Goal: Information Seeking & Learning: Learn about a topic

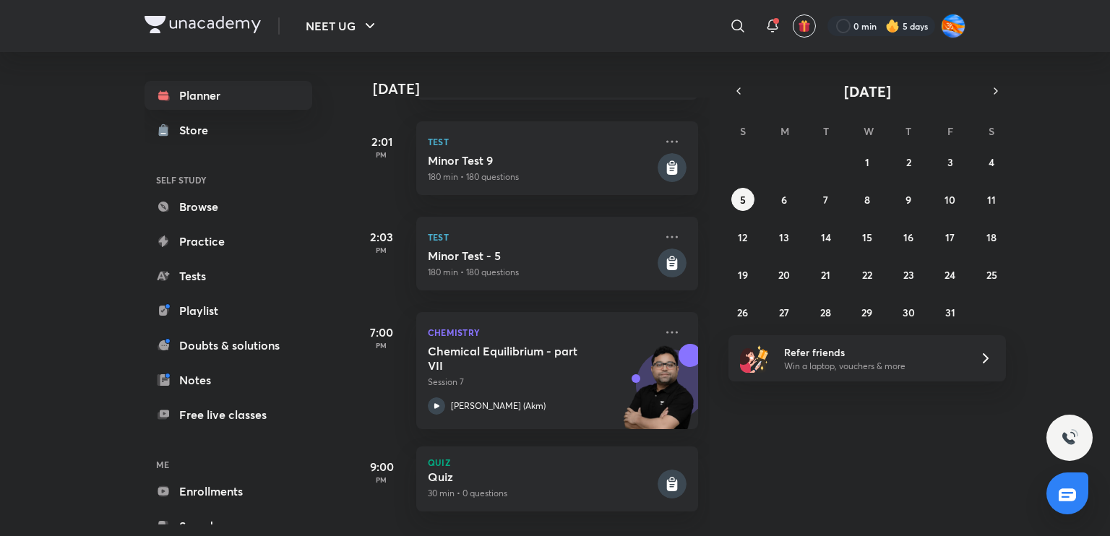
scroll to position [624, 0]
click at [984, 163] on button "4" at bounding box center [991, 161] width 23 height 23
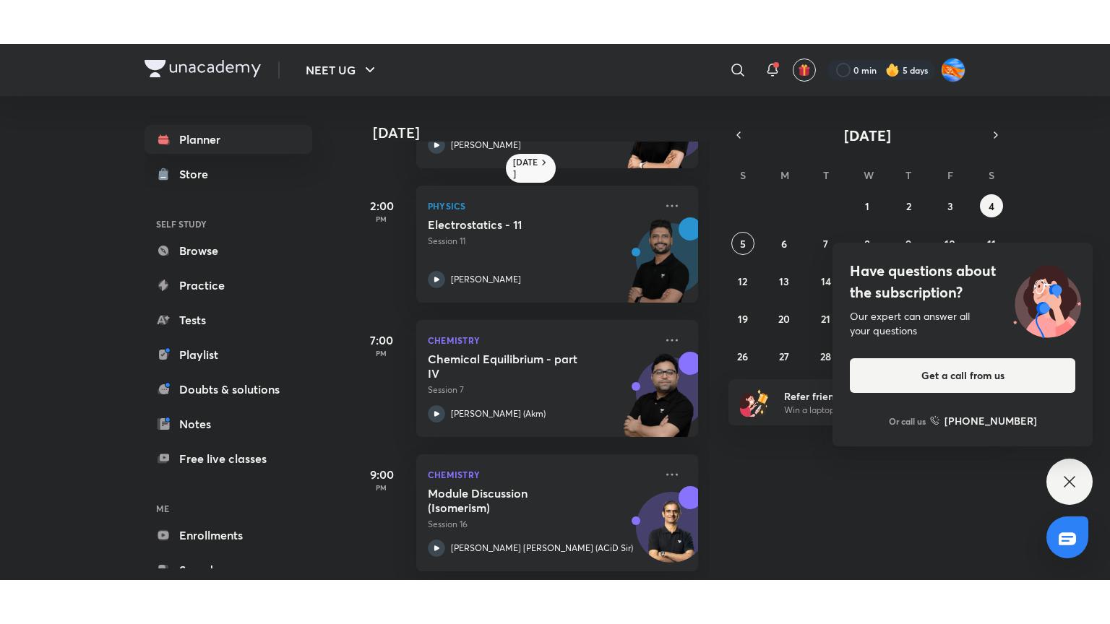
scroll to position [525, 0]
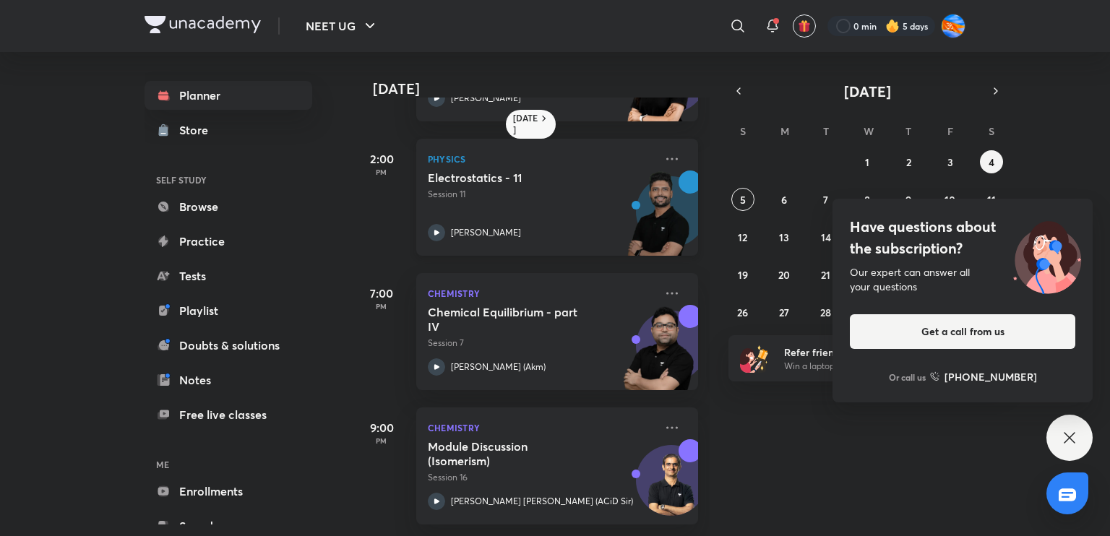
click at [532, 224] on div "[PERSON_NAME]" at bounding box center [541, 232] width 227 height 17
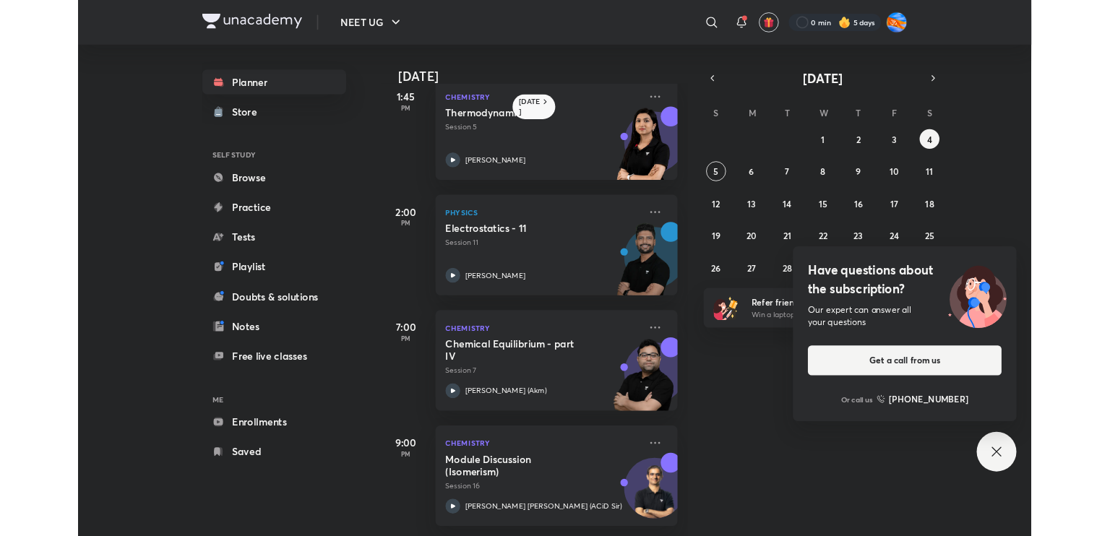
scroll to position [437, 0]
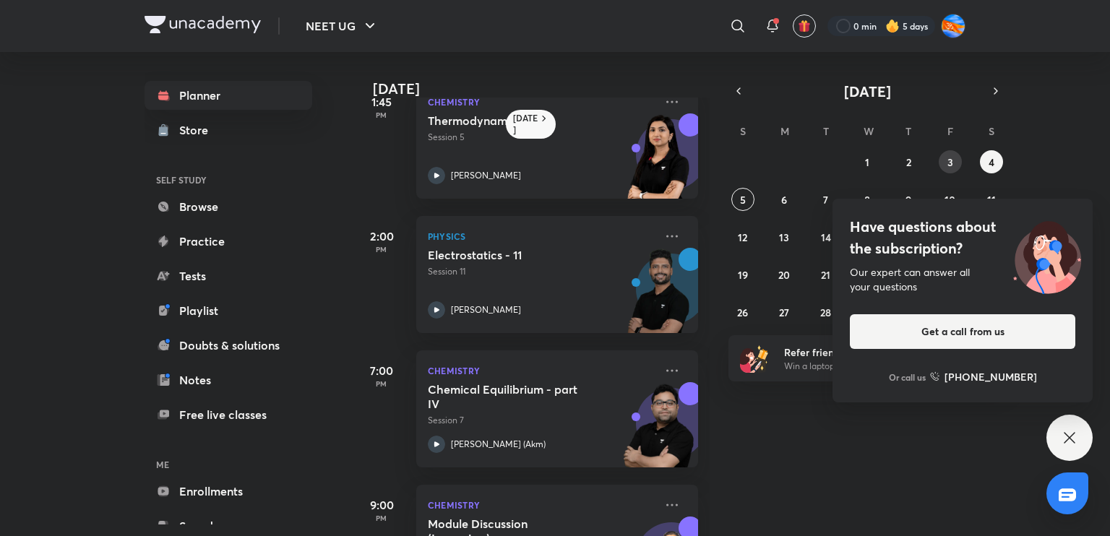
click at [949, 160] on abbr "3" at bounding box center [950, 162] width 6 height 14
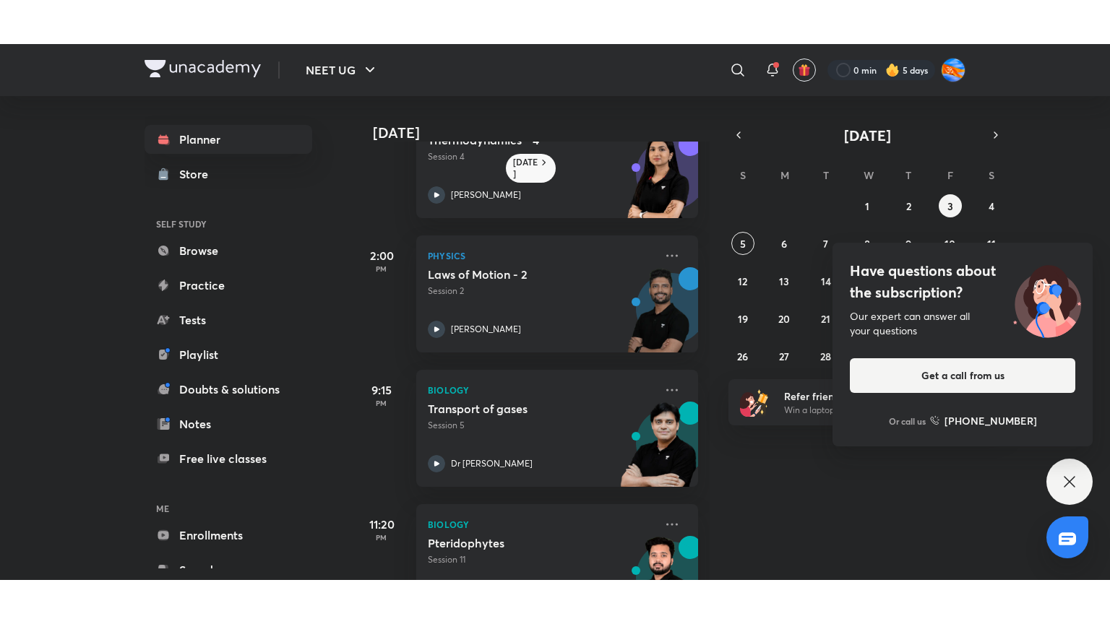
scroll to position [601, 0]
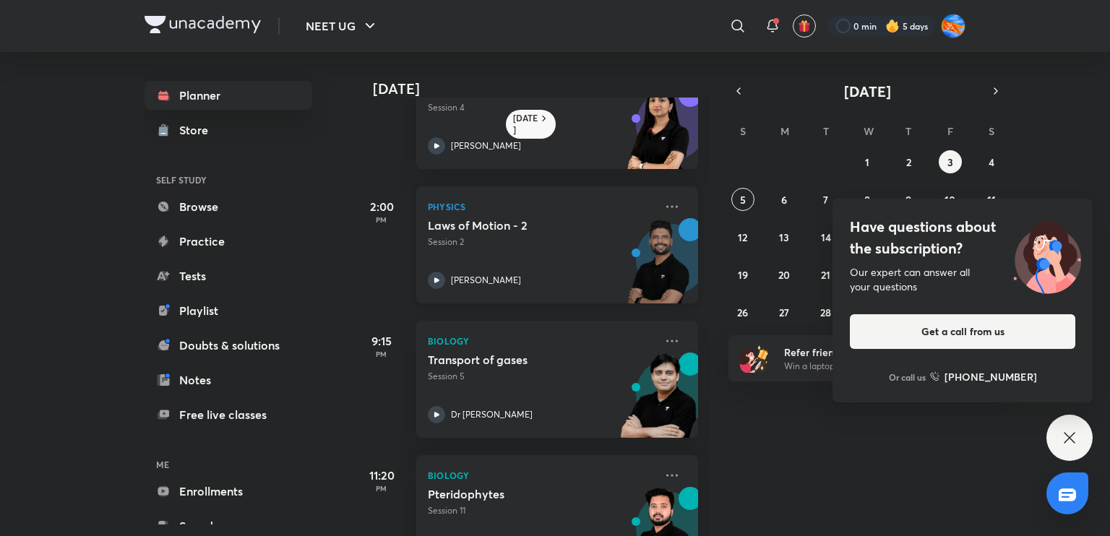
click at [540, 281] on div "[PERSON_NAME]" at bounding box center [541, 280] width 227 height 17
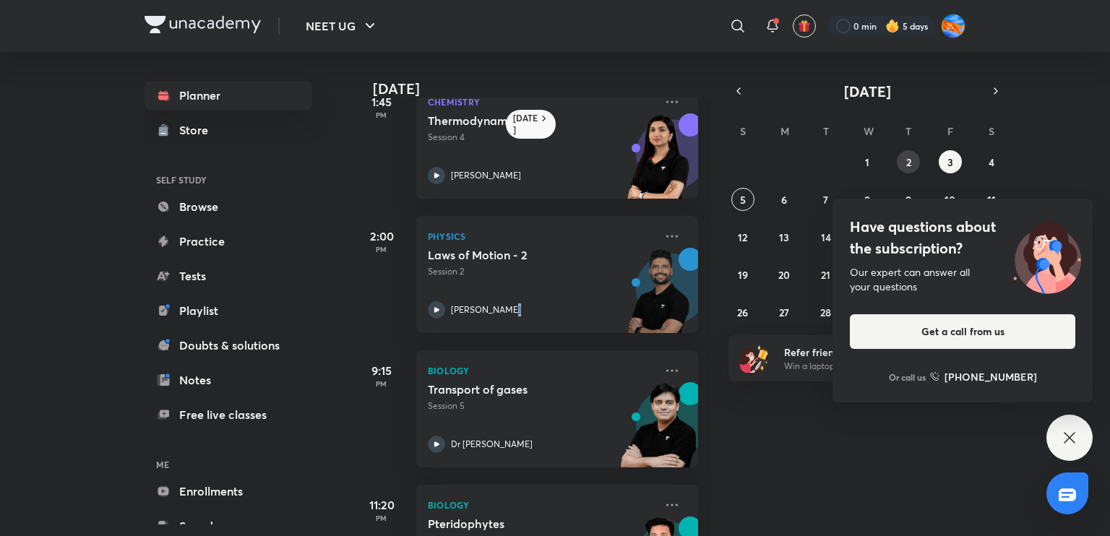
click at [915, 163] on button "2" at bounding box center [908, 161] width 23 height 23
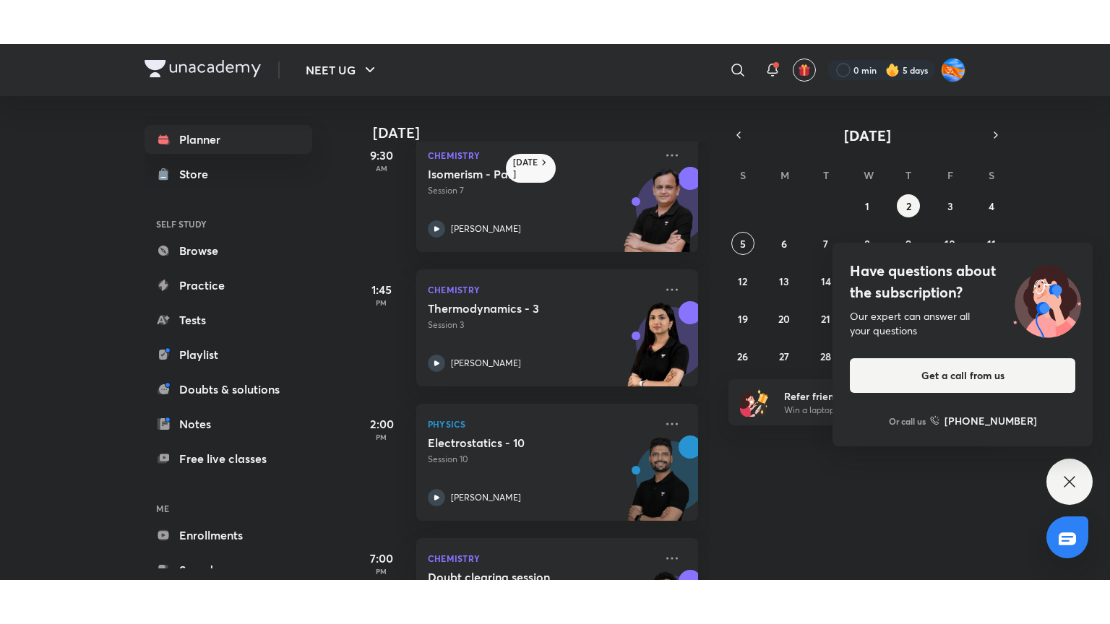
scroll to position [178, 0]
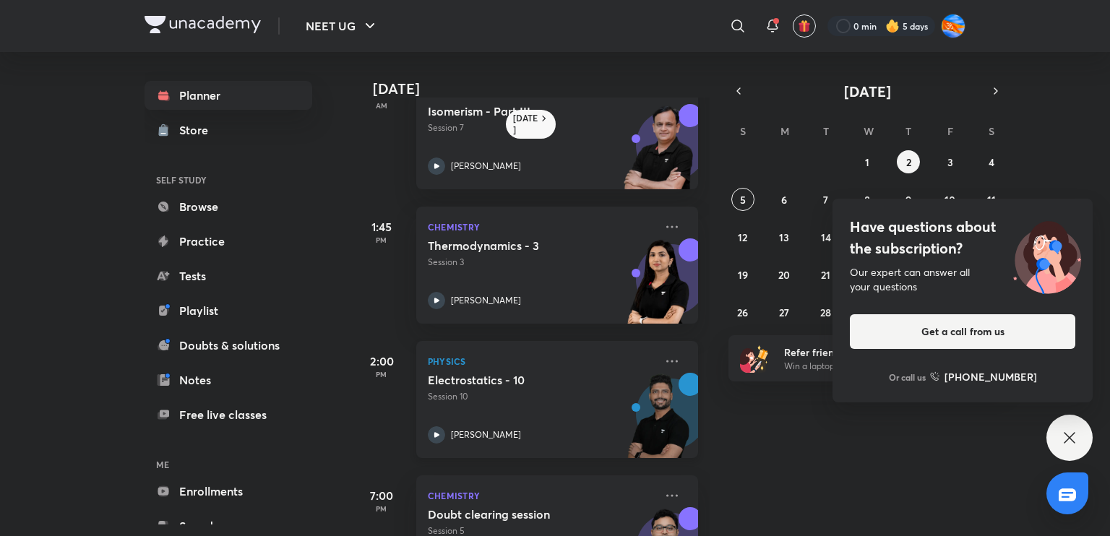
click at [519, 440] on div "[PERSON_NAME]" at bounding box center [541, 434] width 227 height 17
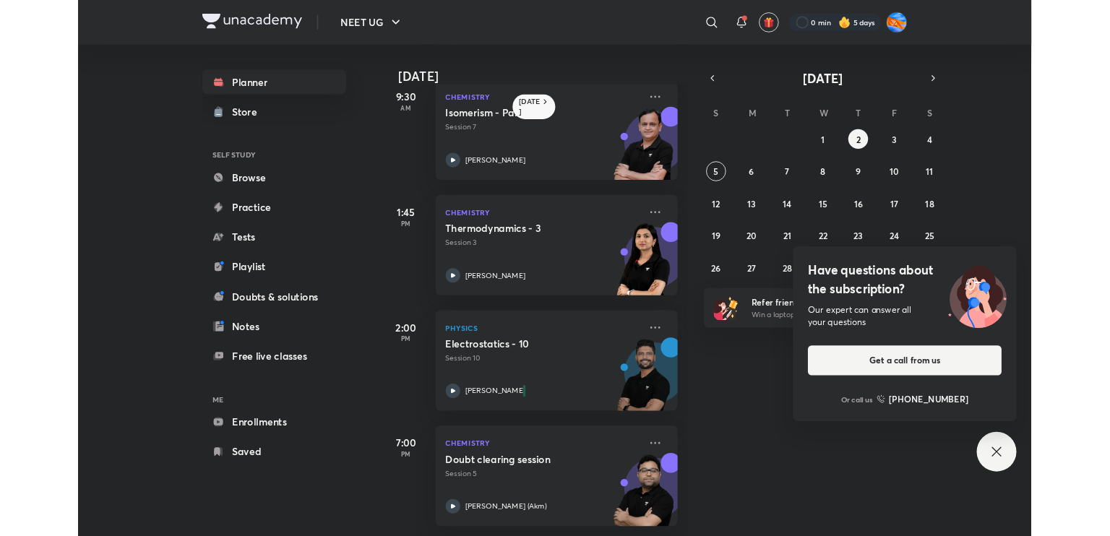
scroll to position [168, 0]
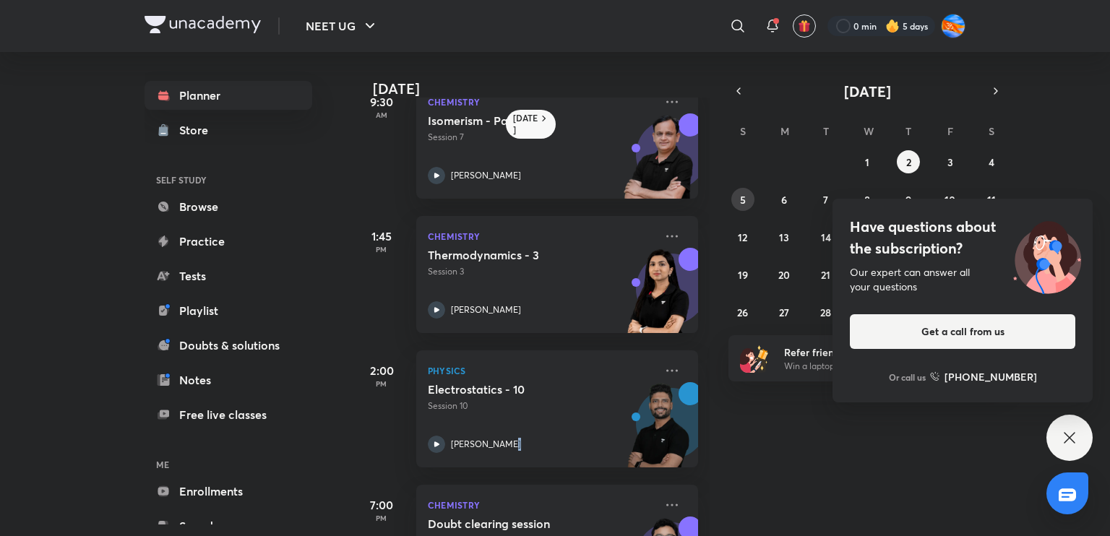
click at [736, 200] on button "5" at bounding box center [742, 199] width 23 height 23
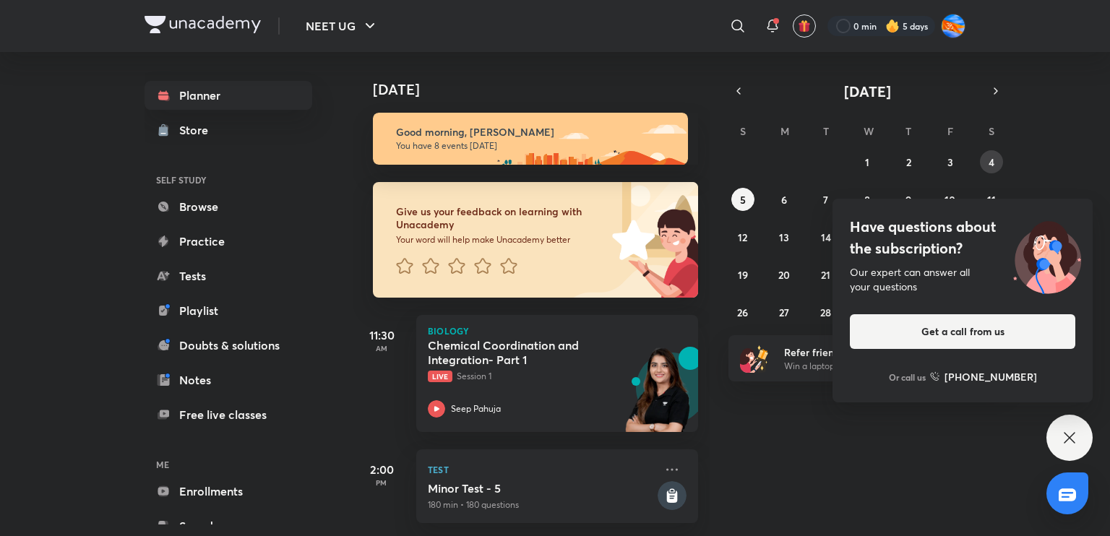
click at [988, 157] on button "4" at bounding box center [991, 161] width 23 height 23
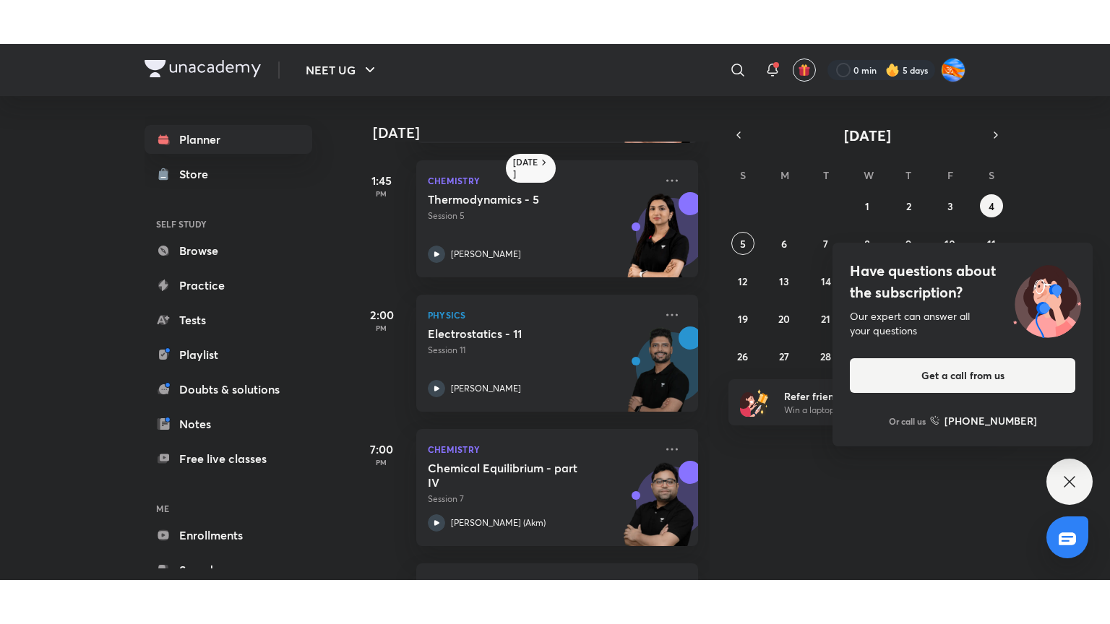
scroll to position [468, 0]
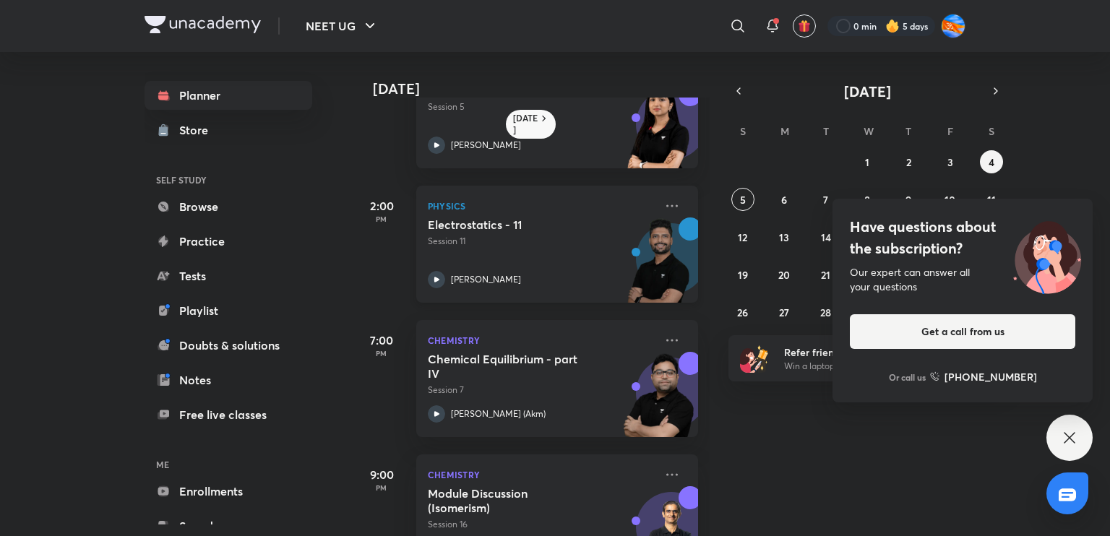
click at [505, 280] on div "[PERSON_NAME]" at bounding box center [541, 279] width 227 height 17
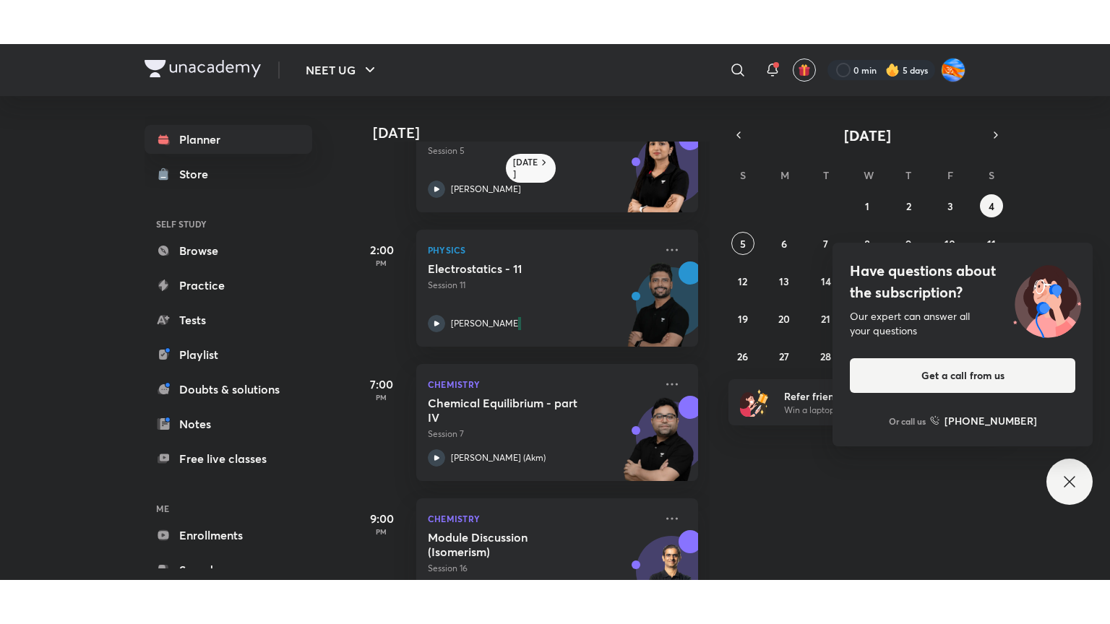
scroll to position [437, 0]
